Goal: Transaction & Acquisition: Download file/media

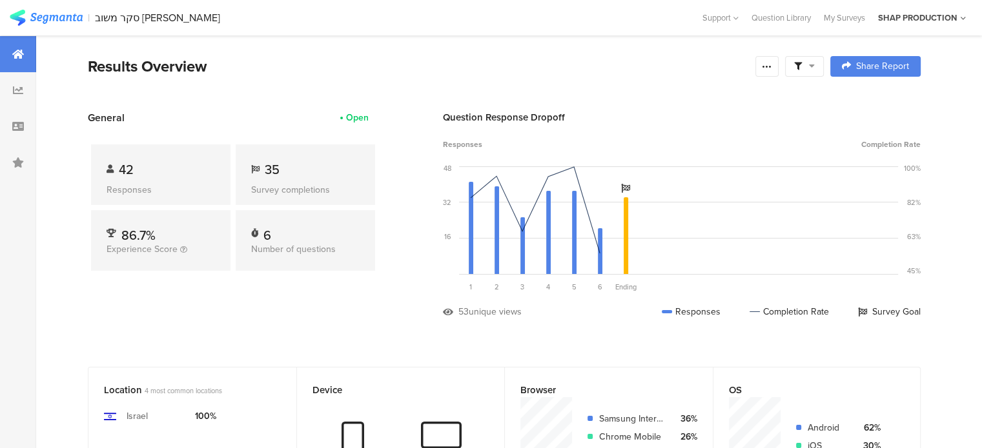
click at [49, 4] on section "| סקר משוב [PERSON_NAME] Help Center Live Chat Support [GEOGRAPHIC_DATA] My Sur…" at bounding box center [491, 17] width 982 height 35
click at [52, 23] on img at bounding box center [46, 18] width 73 height 16
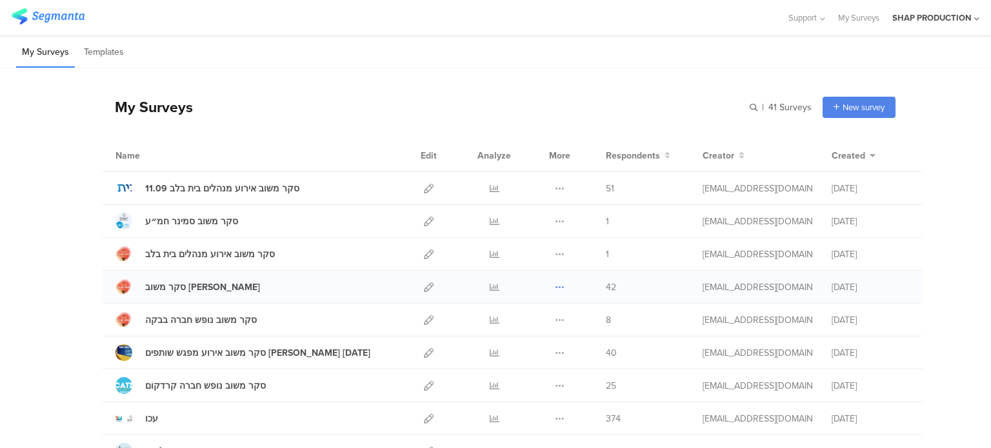
click at [556, 283] on icon at bounding box center [560, 288] width 10 height 10
click at [534, 334] on link "Export" at bounding box center [534, 343] width 71 height 23
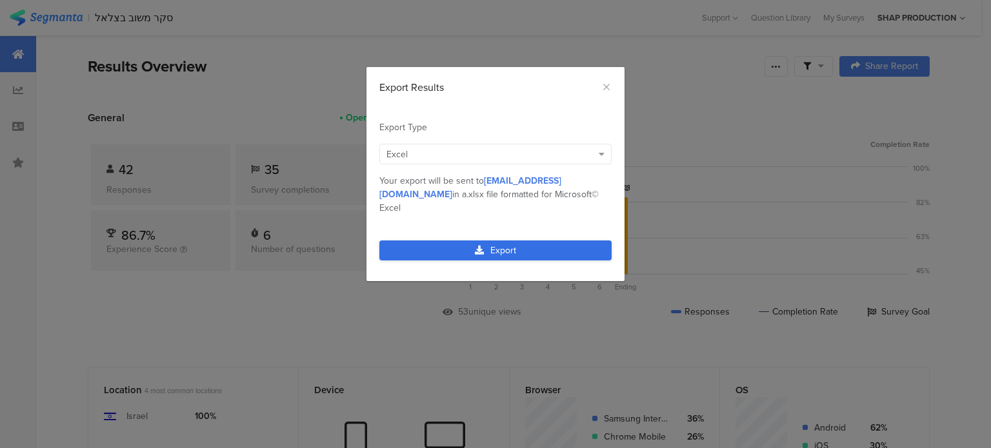
click at [434, 241] on link "Export" at bounding box center [495, 251] width 232 height 20
